Goal: Register for event/course

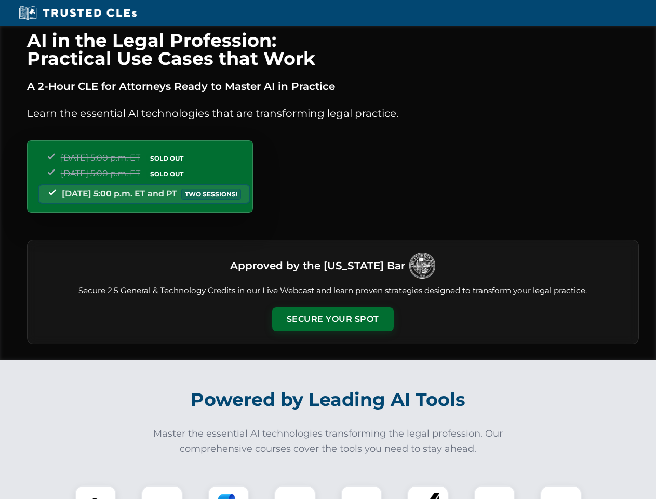
click at [332, 319] on button "Secure Your Spot" at bounding box center [333, 319] width 122 height 24
click at [96, 492] on img at bounding box center [96, 506] width 30 height 30
click at [162, 492] on div at bounding box center [162, 506] width 42 height 42
